Goal: Transaction & Acquisition: Obtain resource

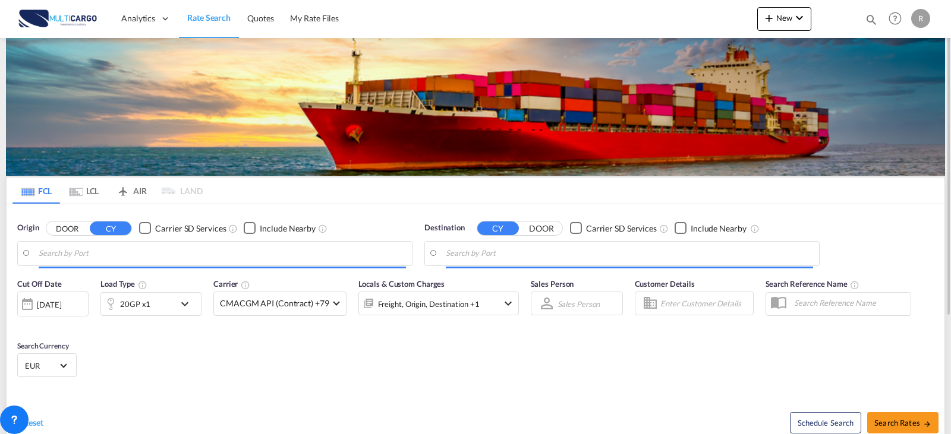
type input "Leixoes, PTLEI"
type input "Vung Tau, VNVUT"
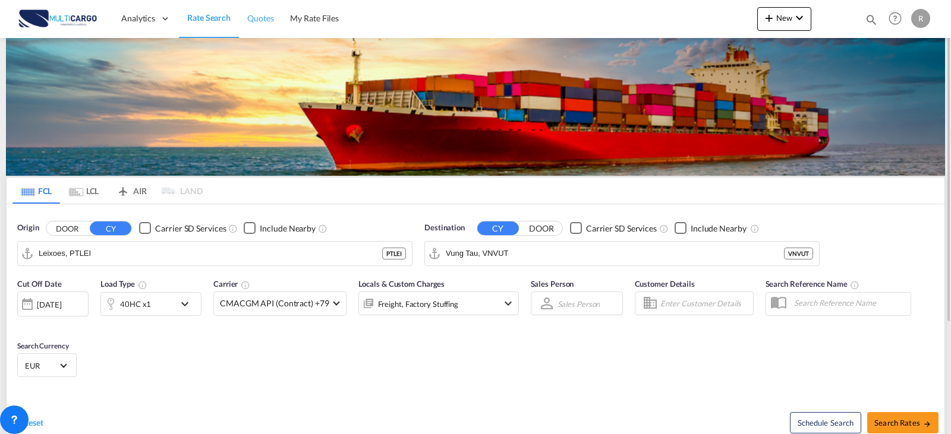
click at [259, 23] on span "Quotes" at bounding box center [260, 18] width 26 height 10
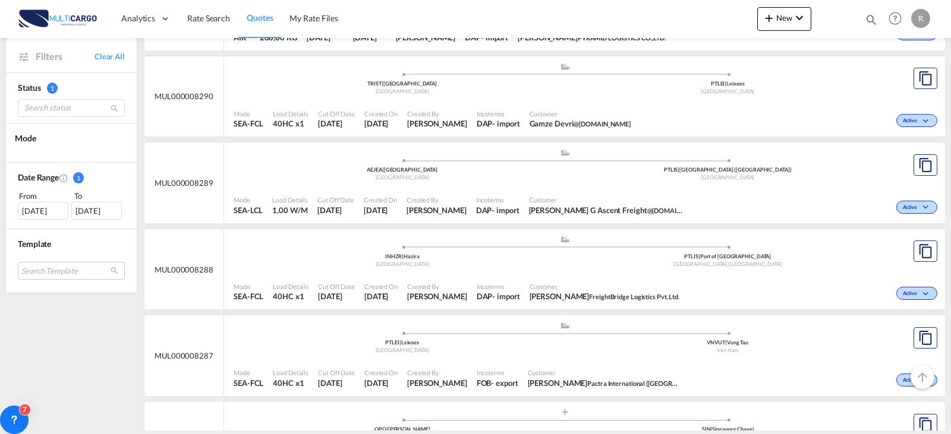
scroll to position [297, 0]
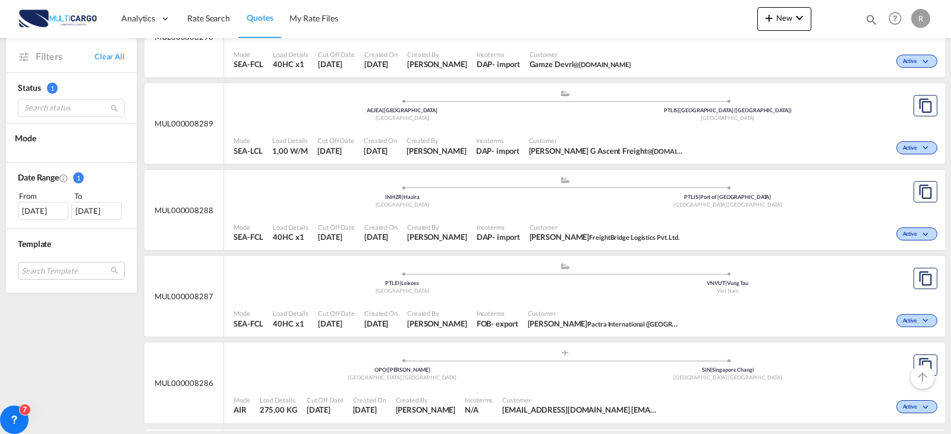
click at [685, 212] on div ".a{fill:#aaa8ad;} .a{fill:#aaa8ad;} INHZR | Hazira India PTLIS | [GEOGRAPHIC_DA…" at bounding box center [565, 195] width 663 height 39
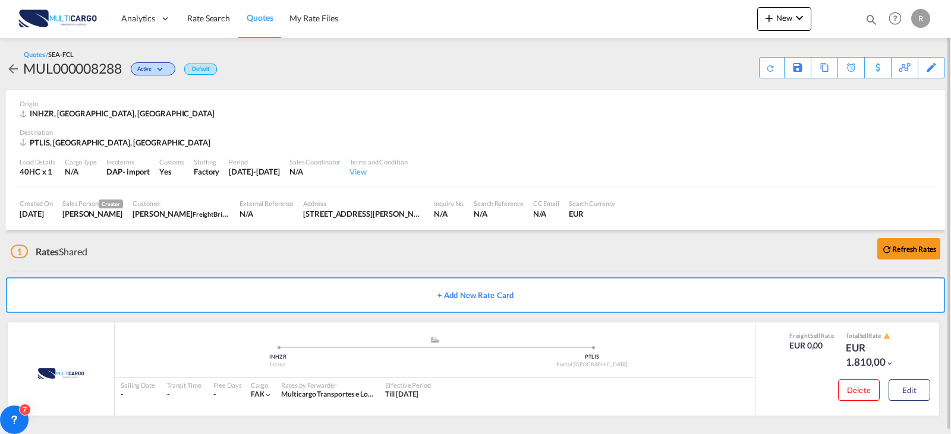
click at [17, 65] on md-icon "icon-arrow-left" at bounding box center [13, 69] width 14 height 14
